Goal: Navigation & Orientation: Find specific page/section

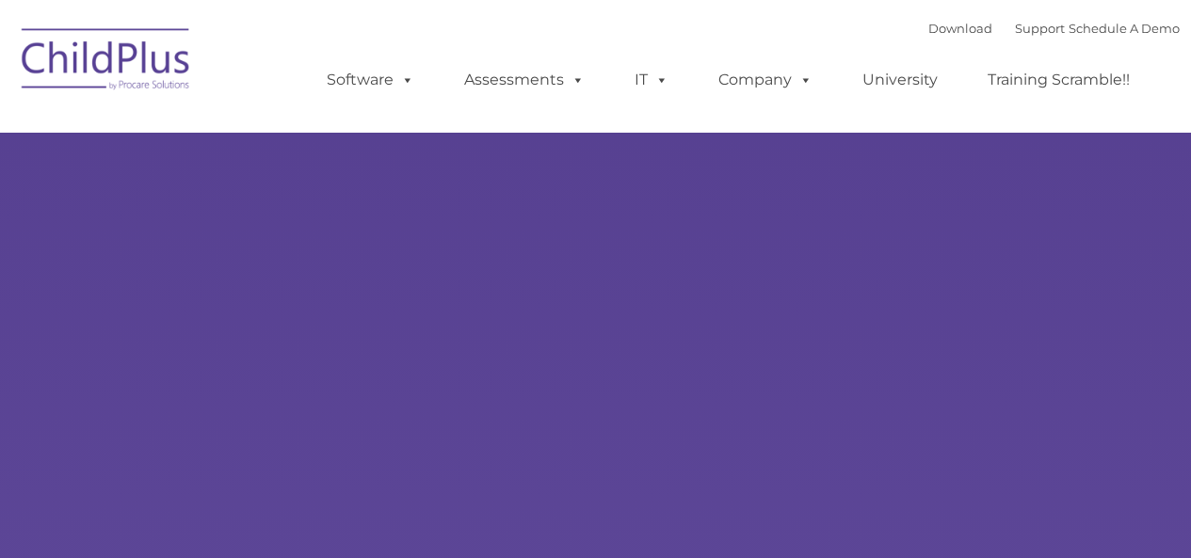
select select "MEDIUM"
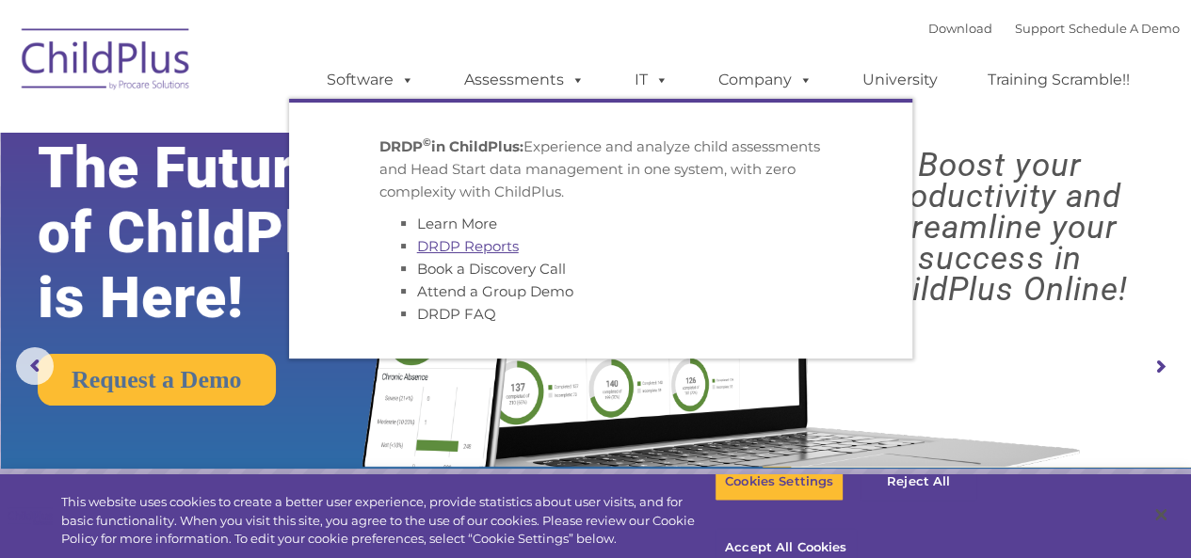
click at [454, 255] on link "DRDP Reports" at bounding box center [468, 246] width 102 height 18
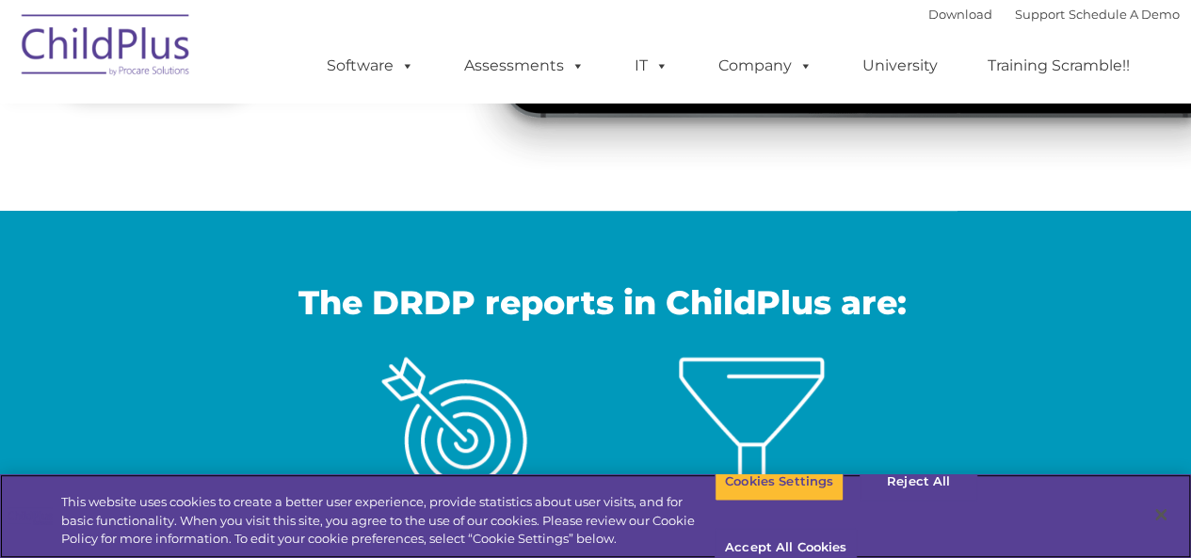
scroll to position [531, 0]
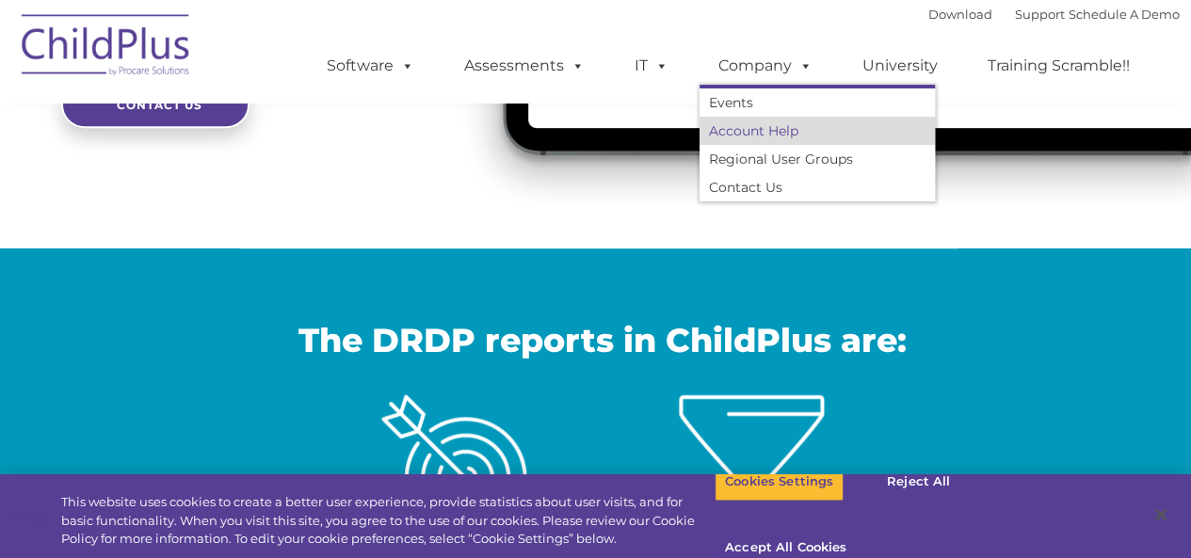
click at [800, 135] on link "Account Help" at bounding box center [817, 131] width 235 height 28
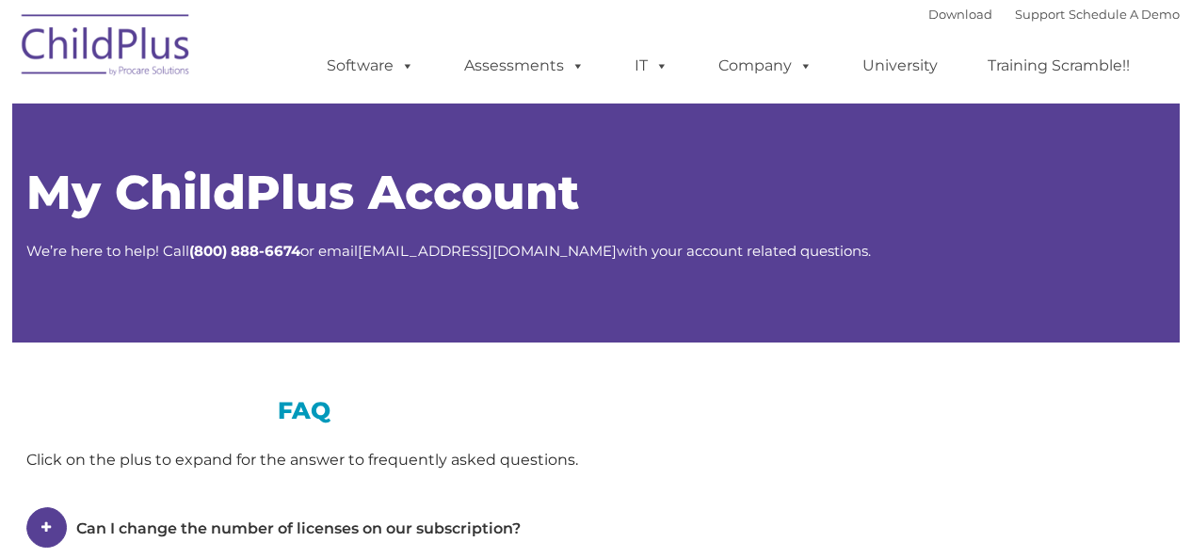
type input ""
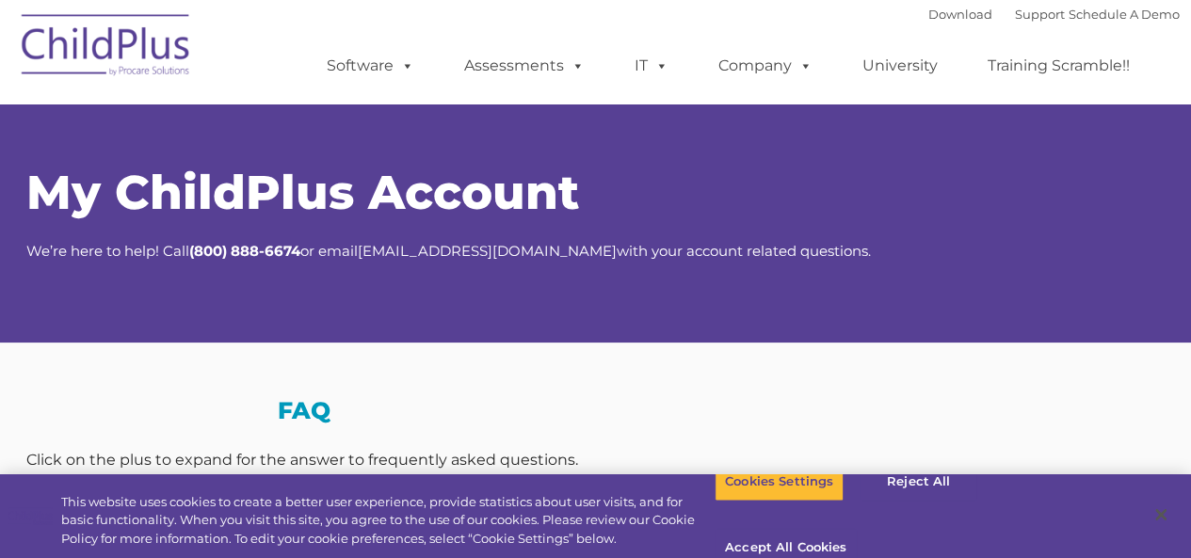
select select "MEDIUM"
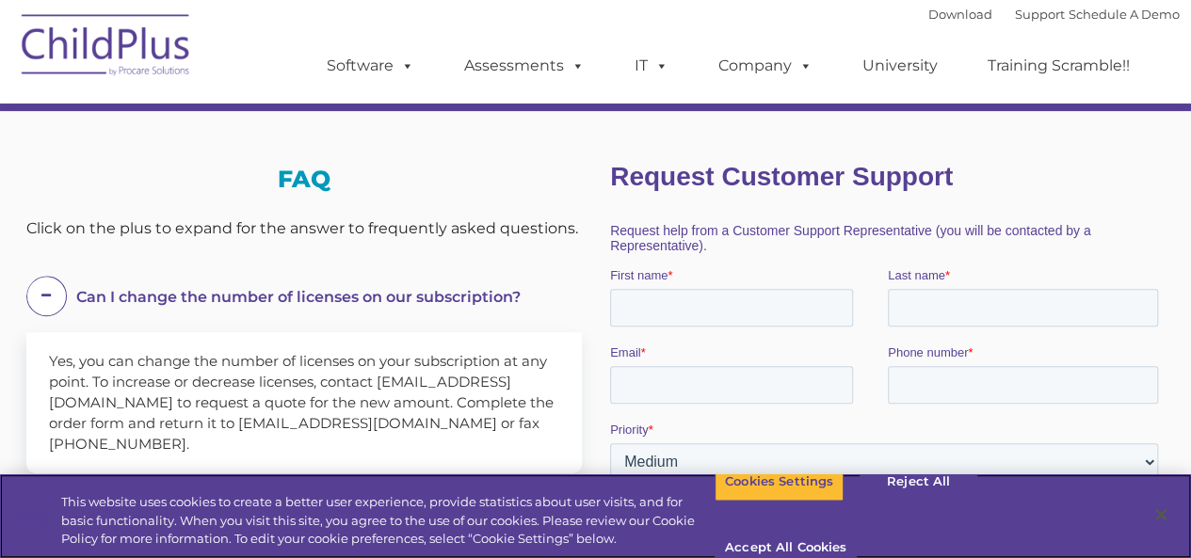
scroll to position [231, 0]
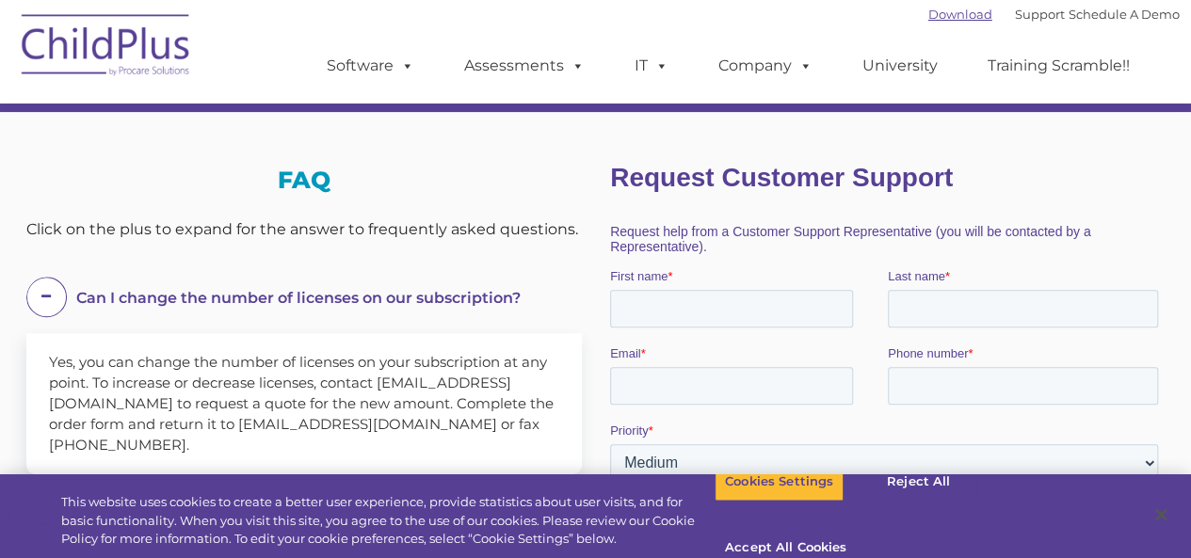
click at [936, 18] on link "Download" at bounding box center [960, 14] width 64 height 15
click at [1054, 72] on link "Training Scramble!!" at bounding box center [1059, 66] width 180 height 38
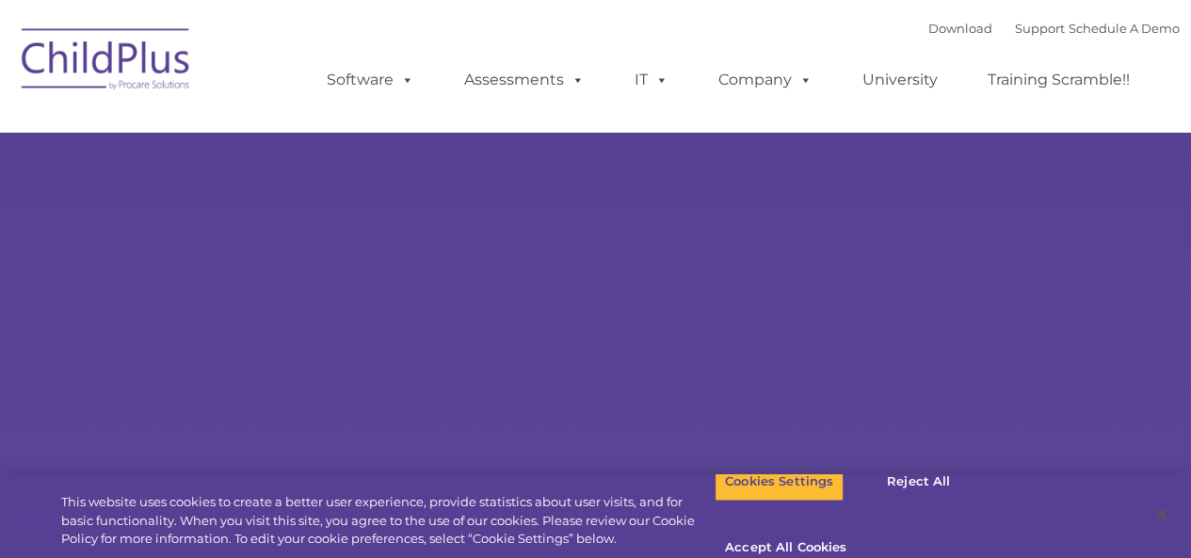
select select "MEDIUM"
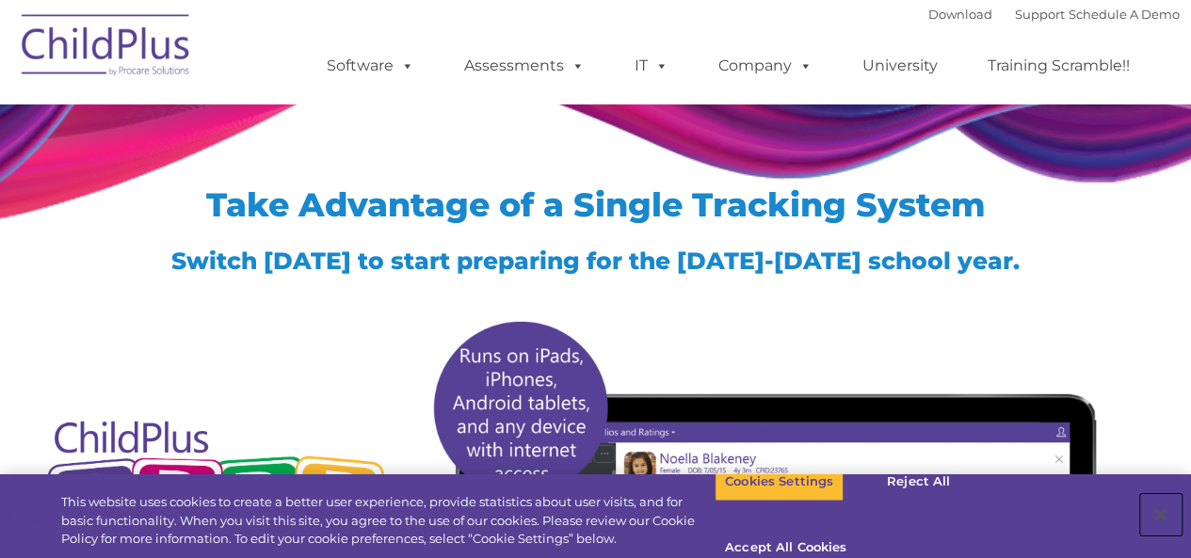
click at [1163, 503] on button "Close" at bounding box center [1160, 514] width 41 height 41
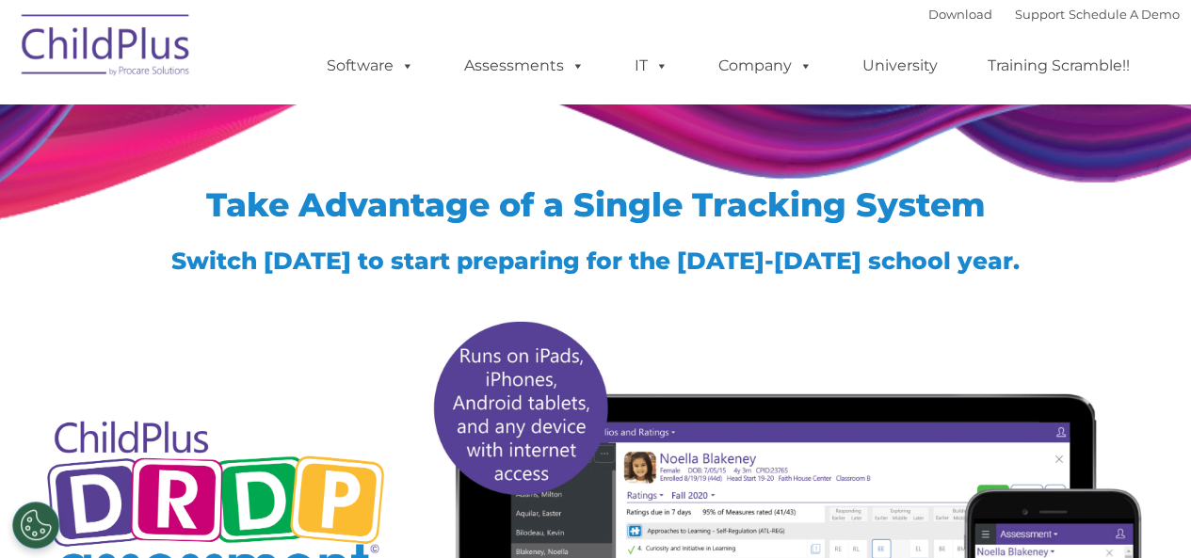
click at [134, 53] on img at bounding box center [106, 48] width 188 height 94
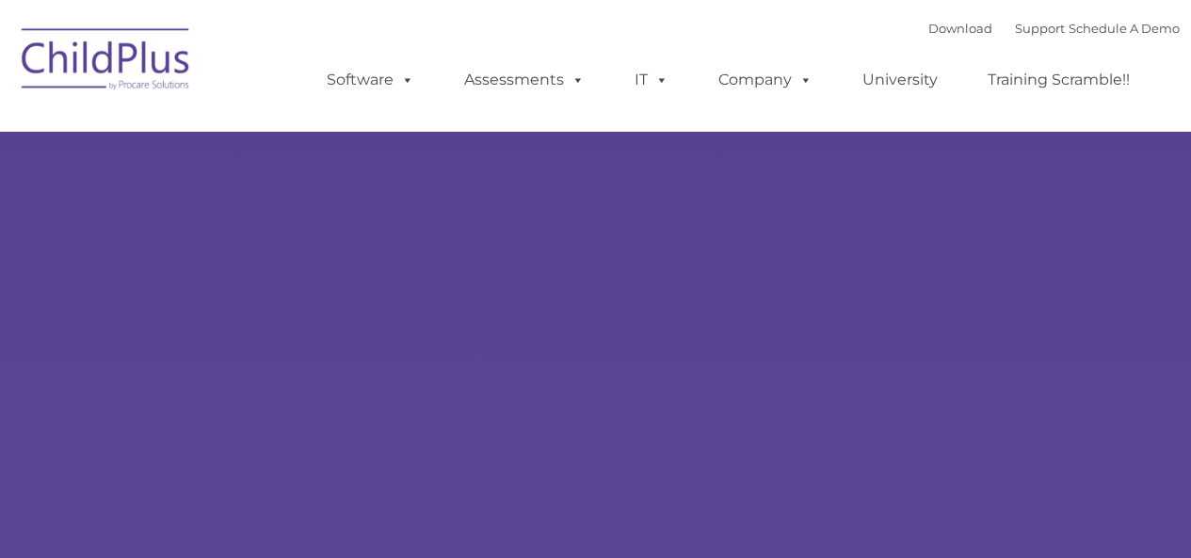
type input ""
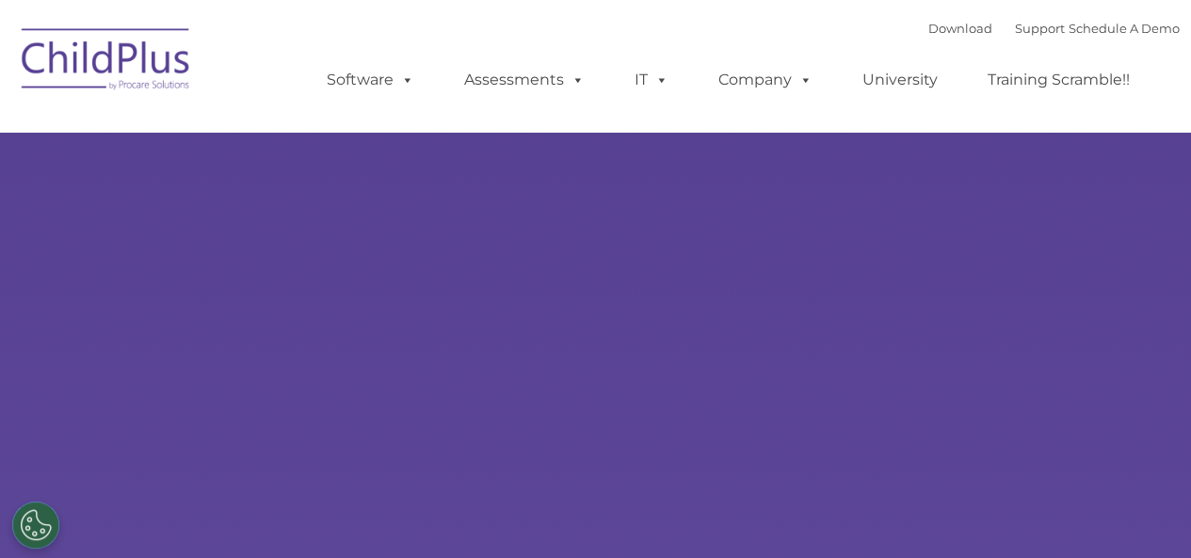
select select "MEDIUM"
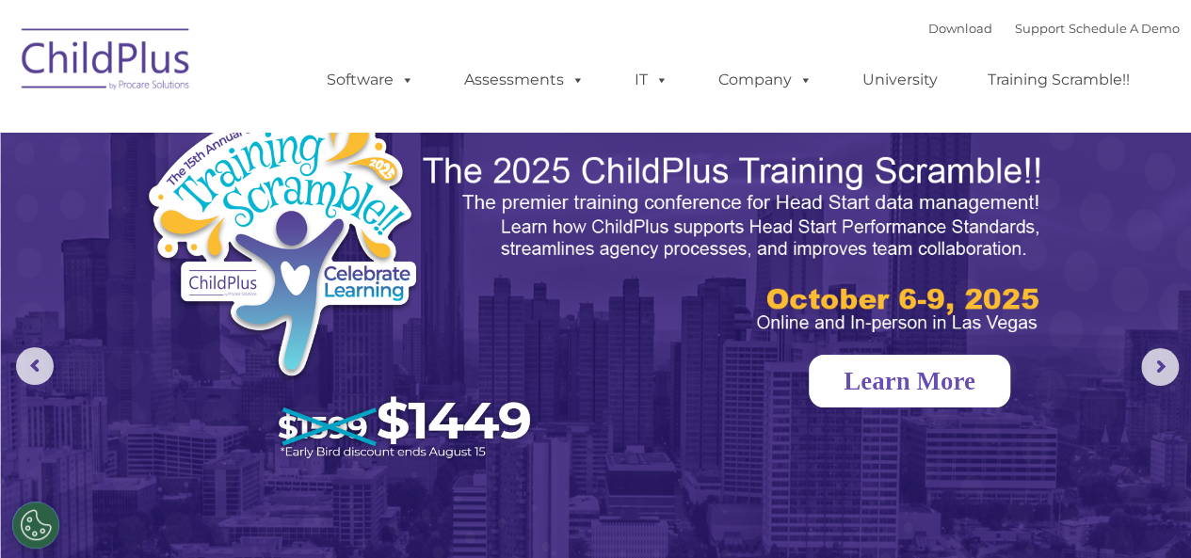
click at [925, 366] on link "Learn More" at bounding box center [909, 381] width 201 height 53
